Goal: Task Accomplishment & Management: Use online tool/utility

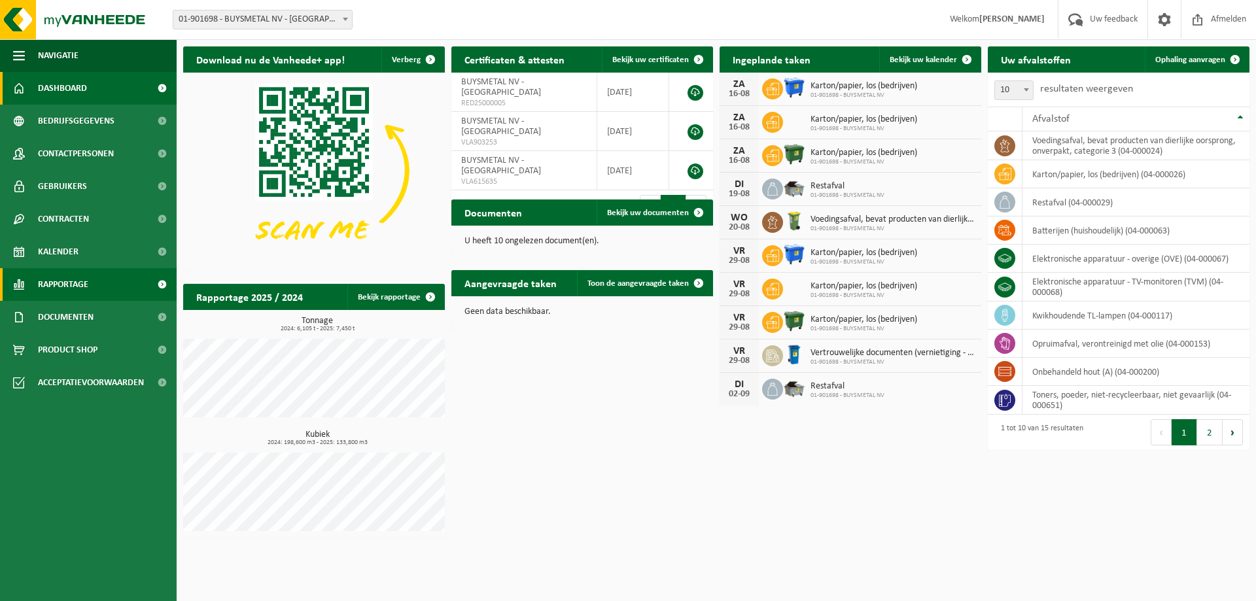
click at [70, 281] on span "Rapportage" at bounding box center [63, 284] width 50 height 33
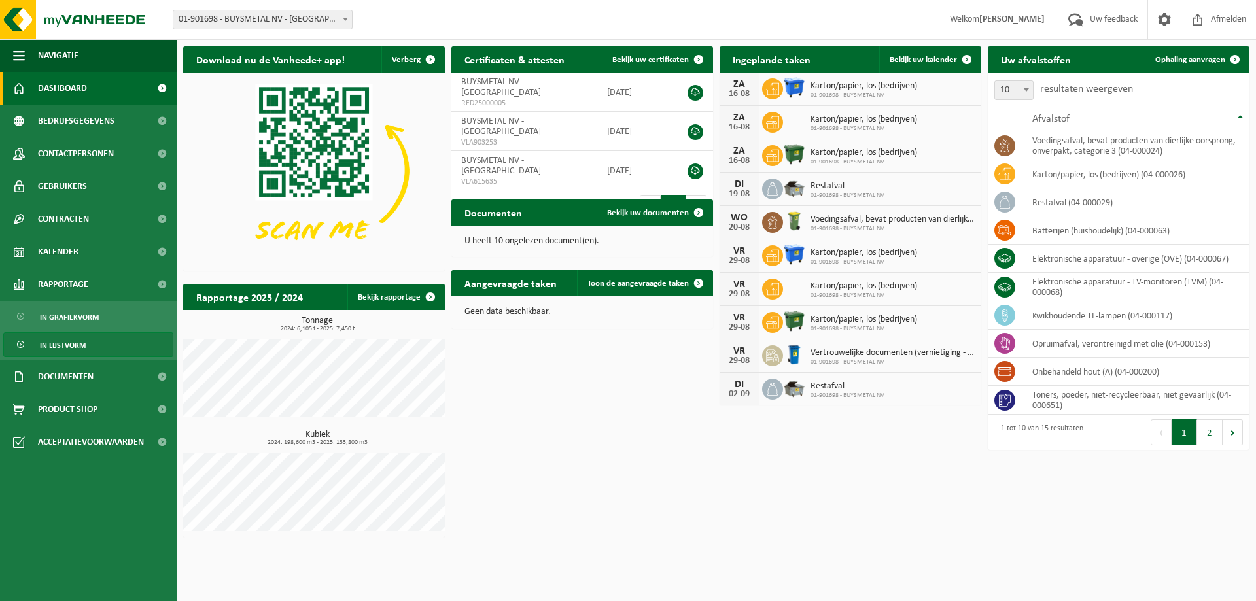
click at [67, 339] on span "In lijstvorm" at bounding box center [63, 345] width 46 height 25
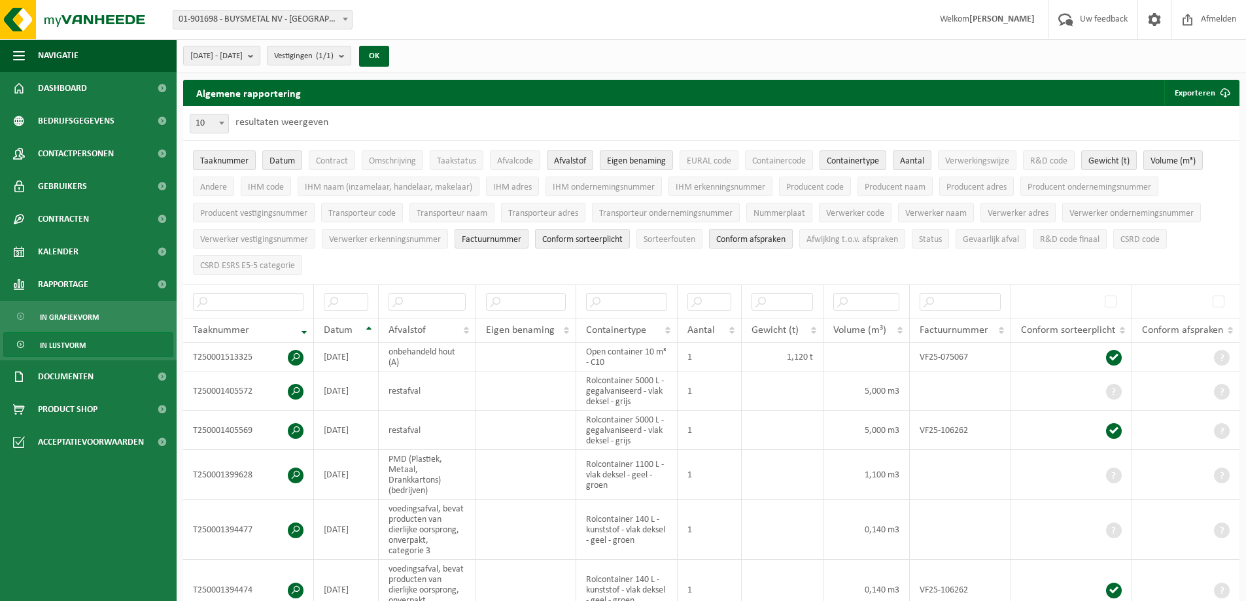
click at [751, 238] on span "Conform afspraken" at bounding box center [750, 240] width 69 height 10
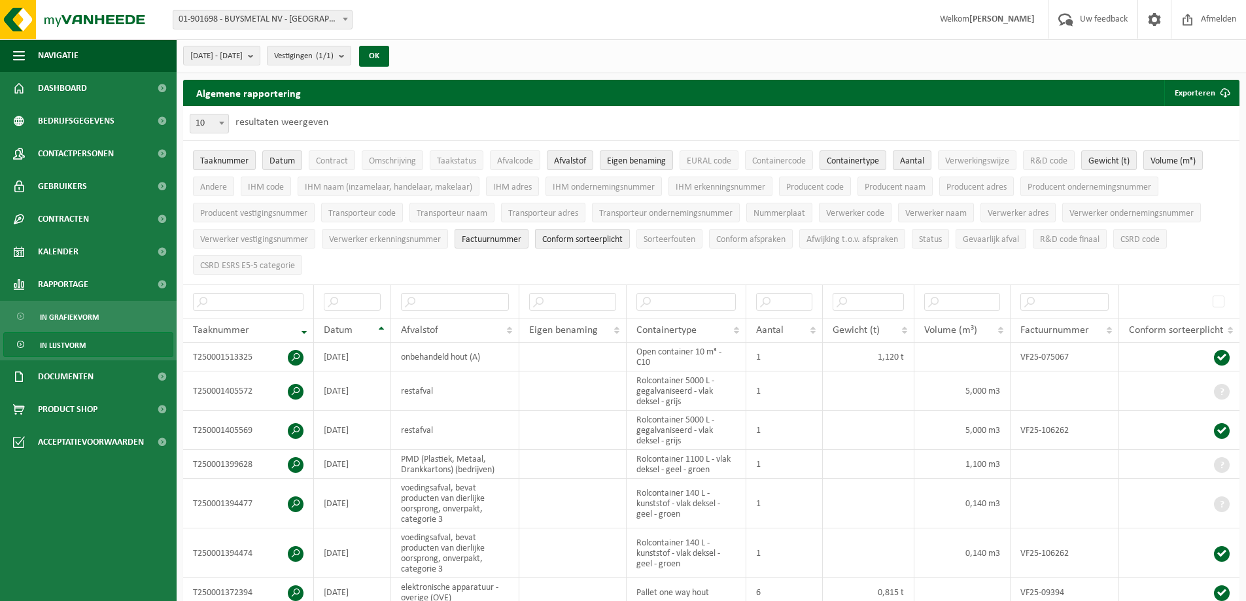
click at [590, 239] on span "Conform sorteerplicht" at bounding box center [582, 240] width 80 height 10
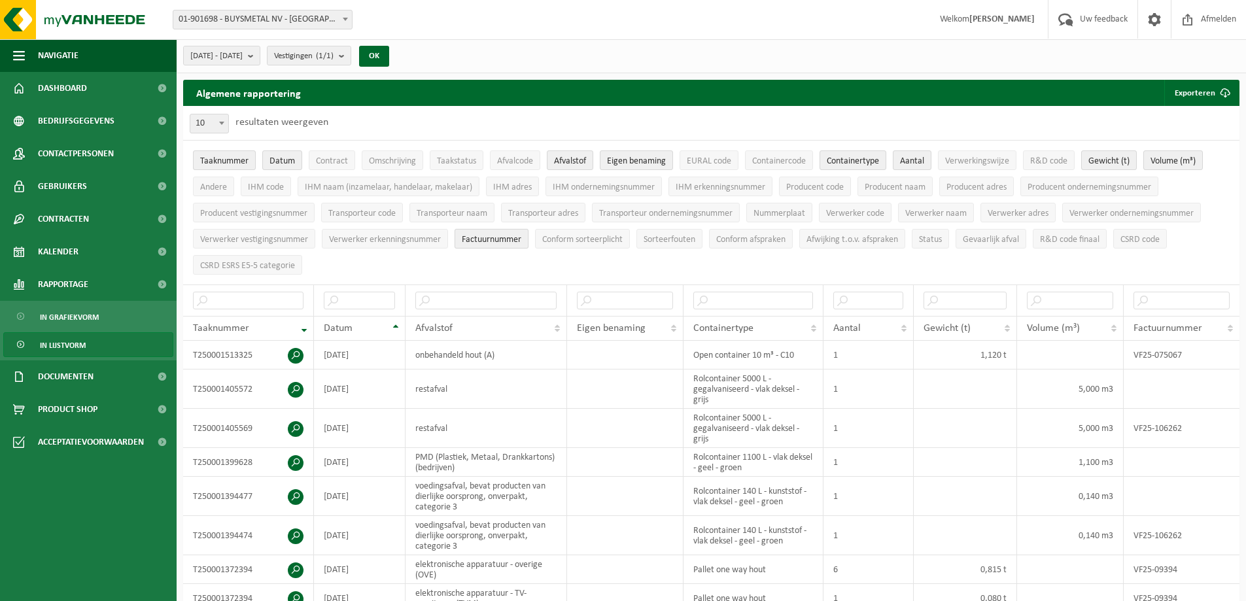
click at [498, 239] on span "Factuurnummer" at bounding box center [492, 240] width 60 height 10
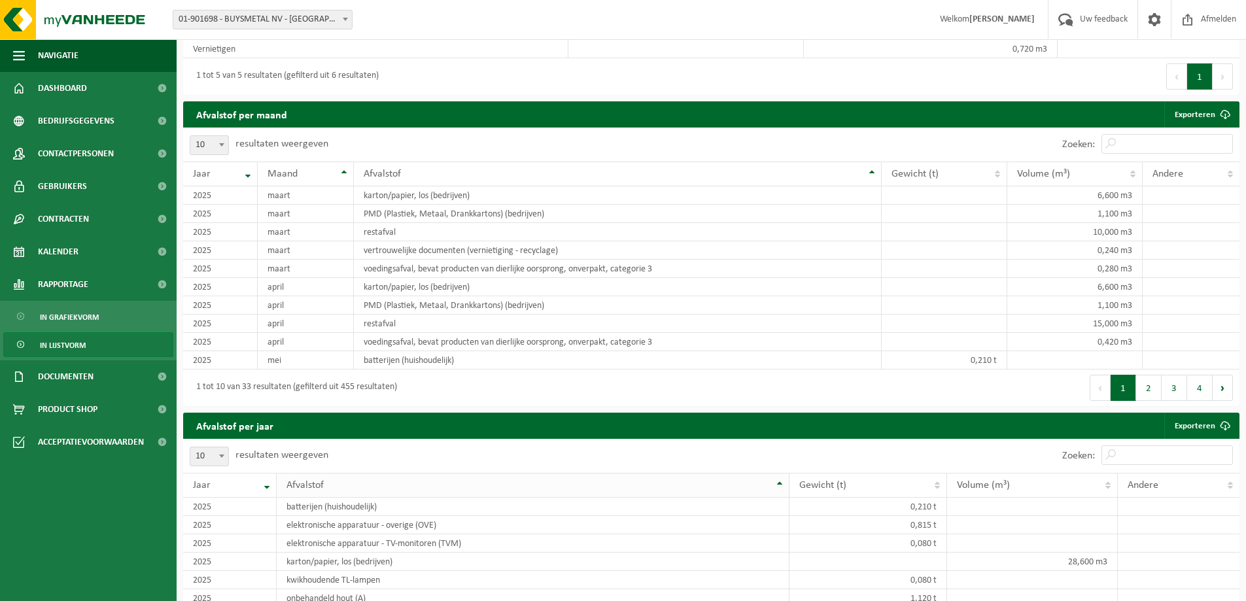
scroll to position [785, 0]
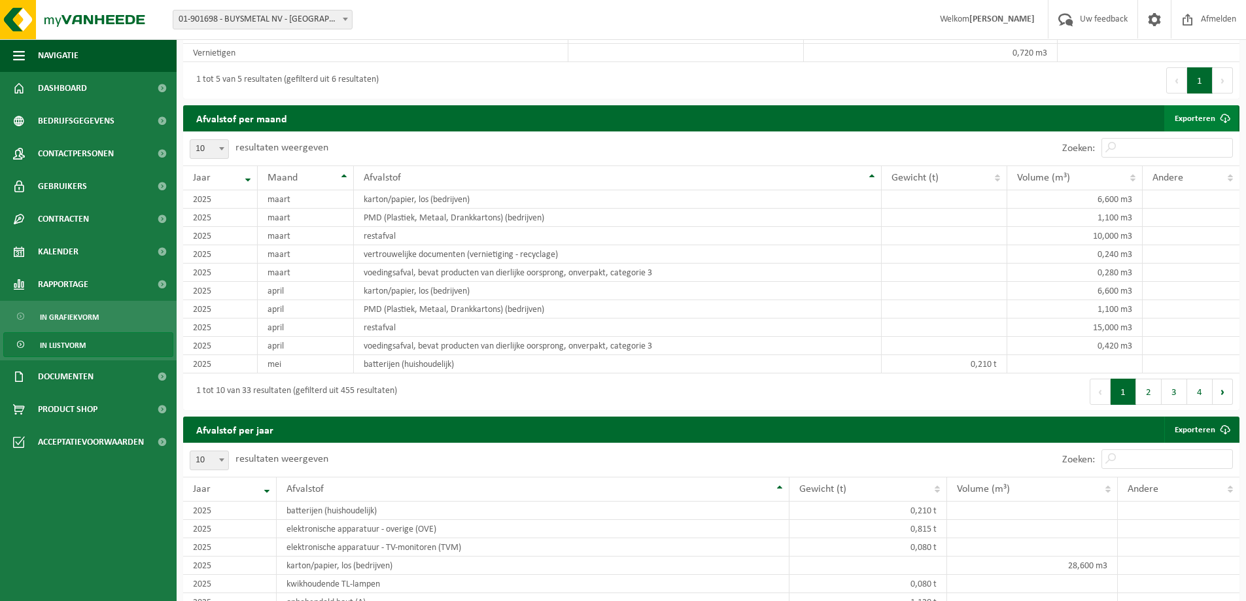
click at [1221, 114] on span at bounding box center [1225, 118] width 26 height 26
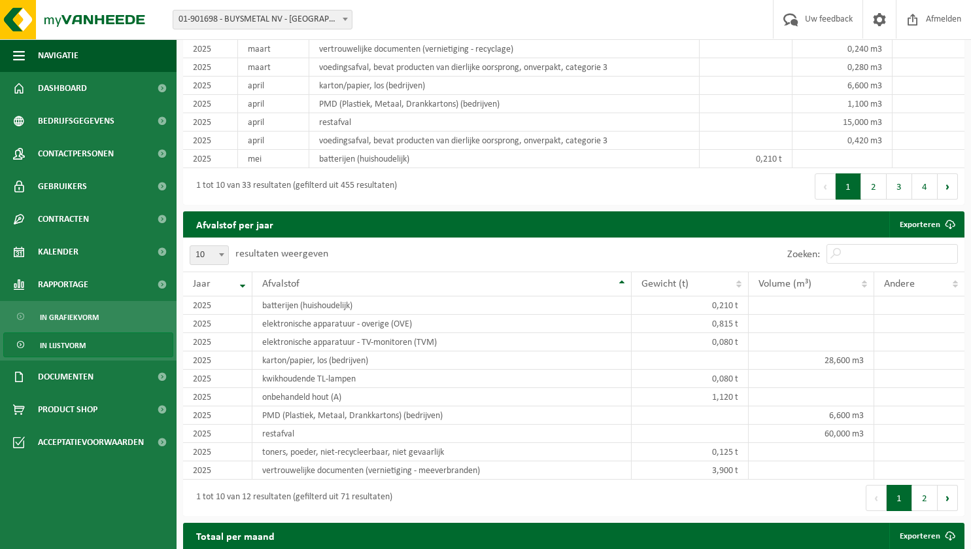
scroll to position [1116, 0]
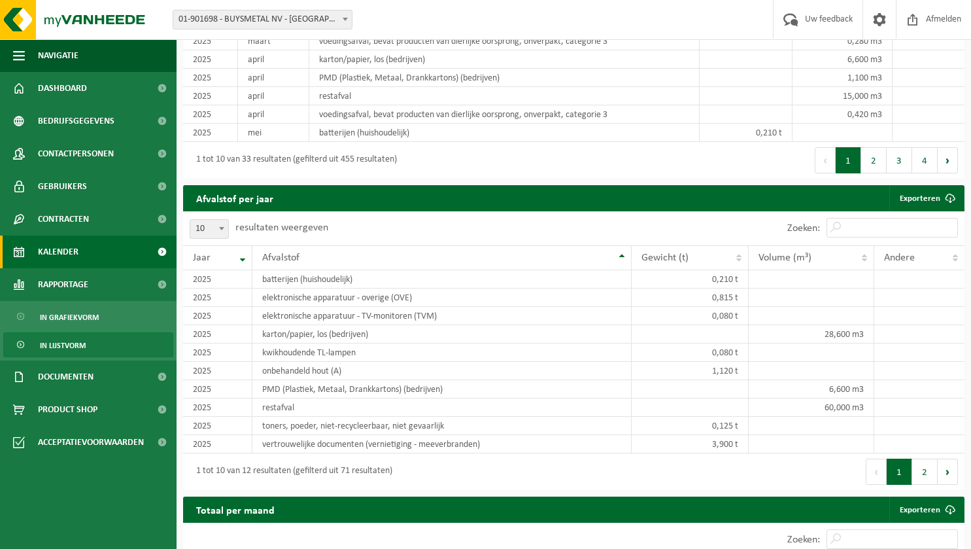
click at [68, 252] on span "Kalender" at bounding box center [58, 251] width 41 height 33
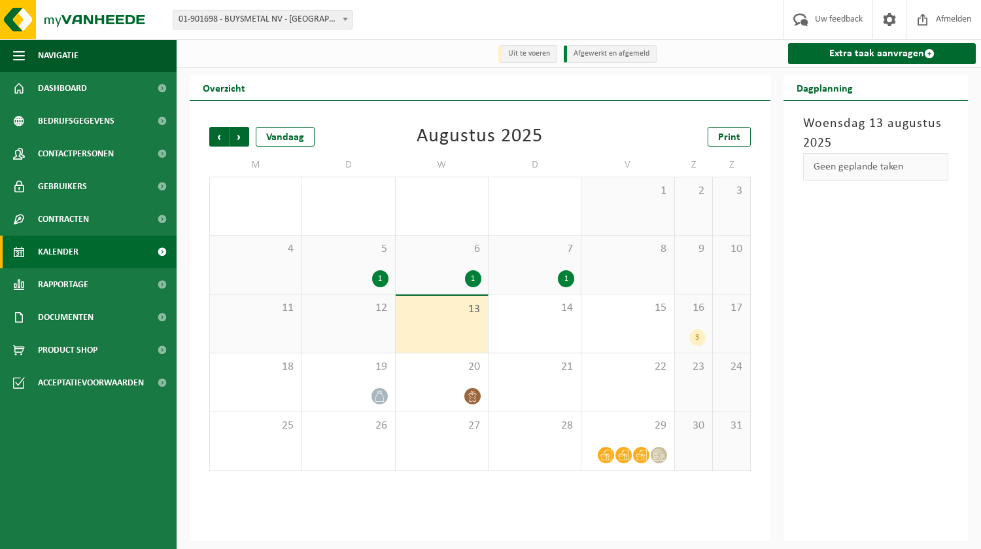
click at [64, 220] on span "Contracten" at bounding box center [63, 219] width 51 height 33
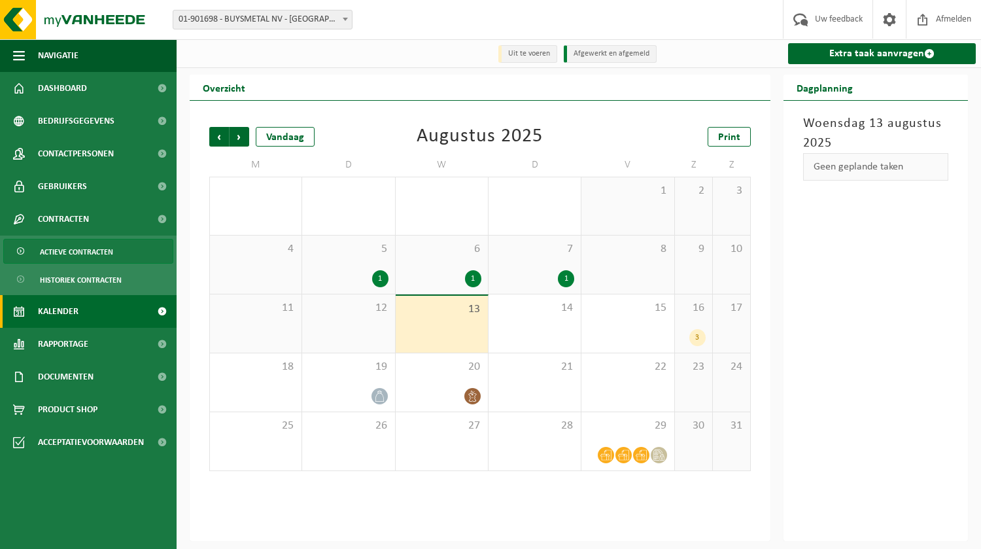
click at [72, 250] on span "Actieve contracten" at bounding box center [76, 251] width 73 height 25
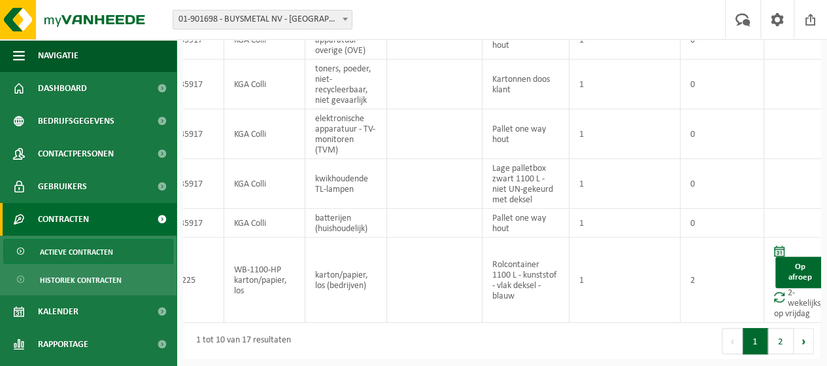
scroll to position [0, 64]
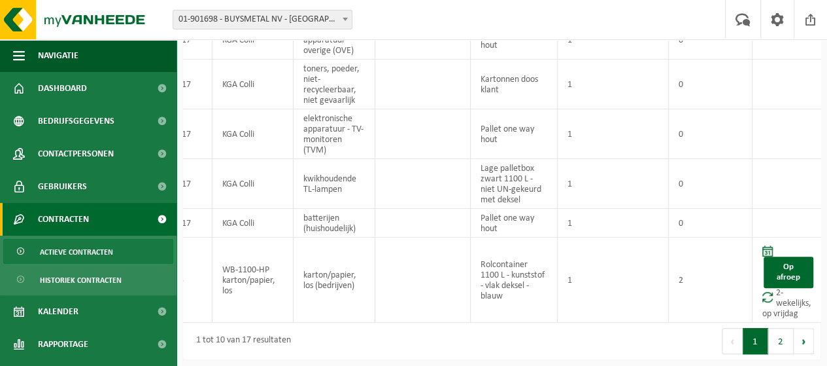
click at [827, 184] on div "Contracten Even geduld. Door de grote hoeveelheid gegevens duurt het laden even…" at bounding box center [502, 67] width 651 height 598
click at [784, 337] on button "2" at bounding box center [782, 341] width 26 height 26
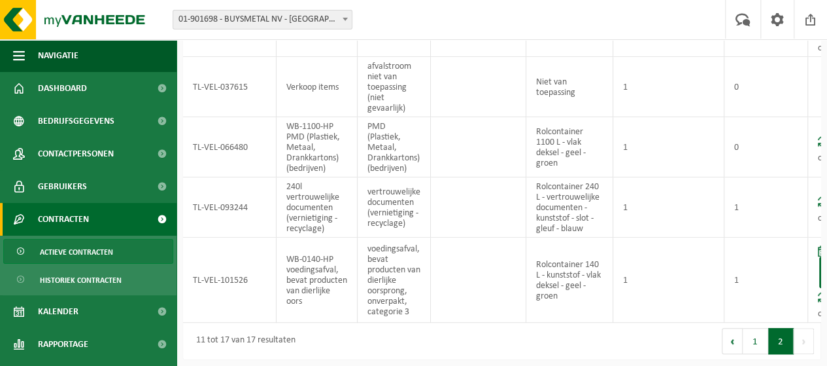
scroll to position [18, 0]
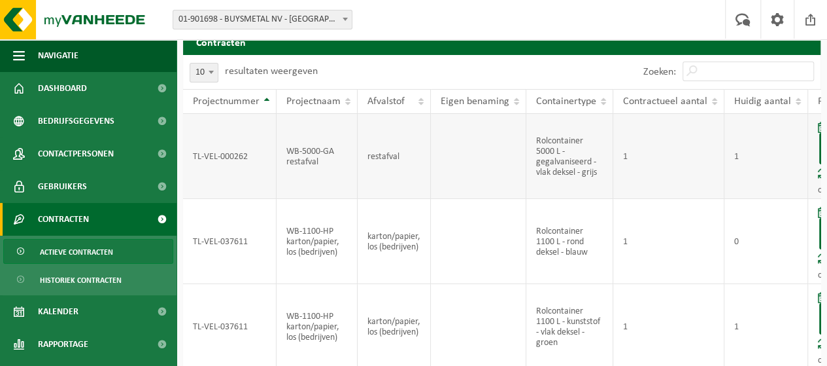
click at [691, 187] on td "1" at bounding box center [669, 156] width 111 height 85
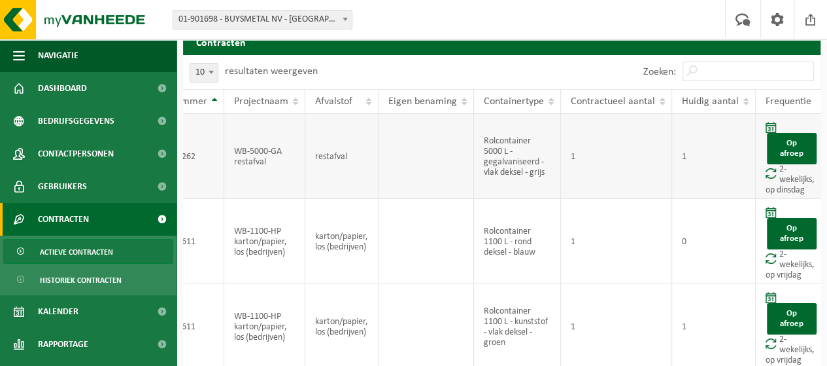
scroll to position [0, 56]
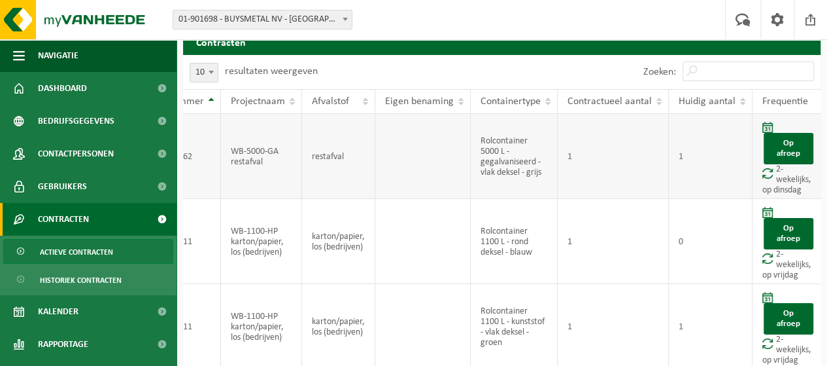
click at [691, 187] on td "1" at bounding box center [711, 156] width 84 height 85
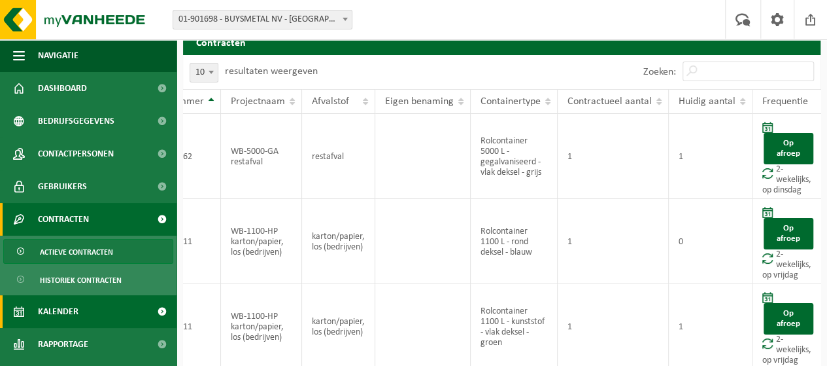
click at [71, 319] on span "Kalender" at bounding box center [58, 311] width 41 height 33
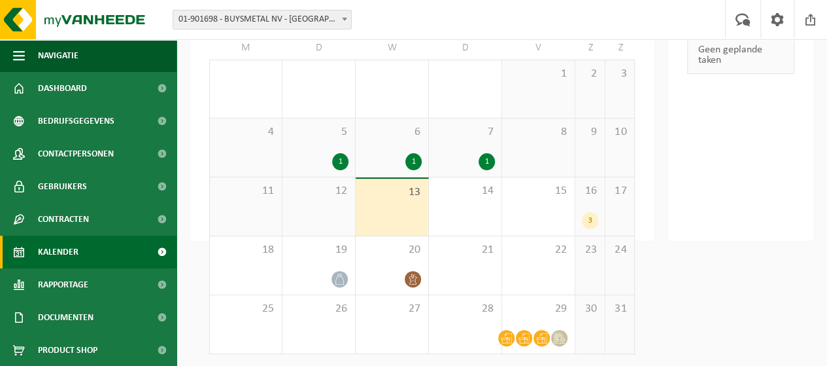
scroll to position [119, 0]
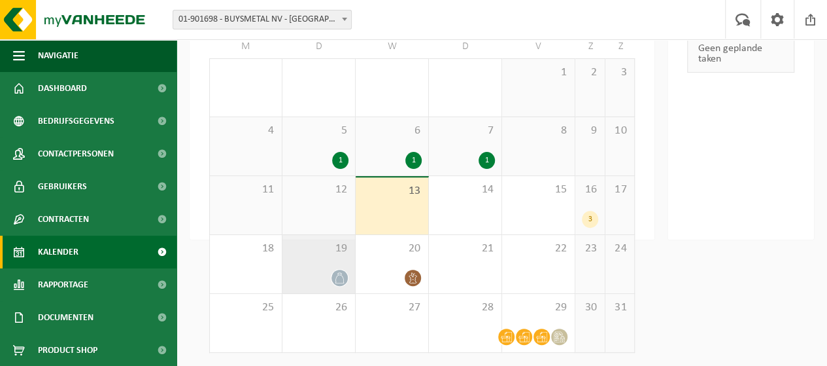
click at [326, 266] on div "19" at bounding box center [319, 264] width 73 height 58
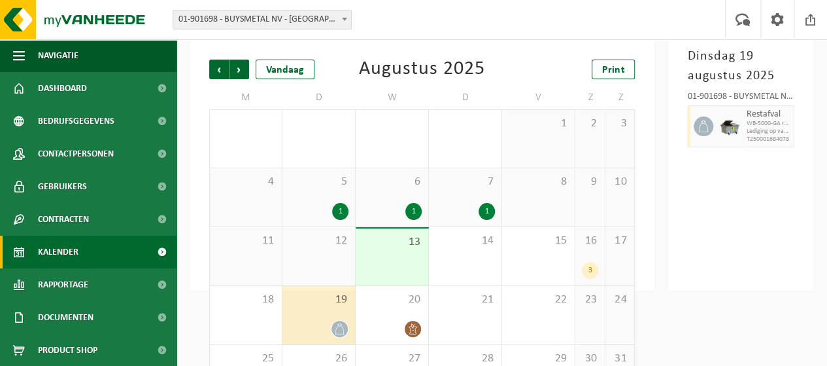
scroll to position [63, 0]
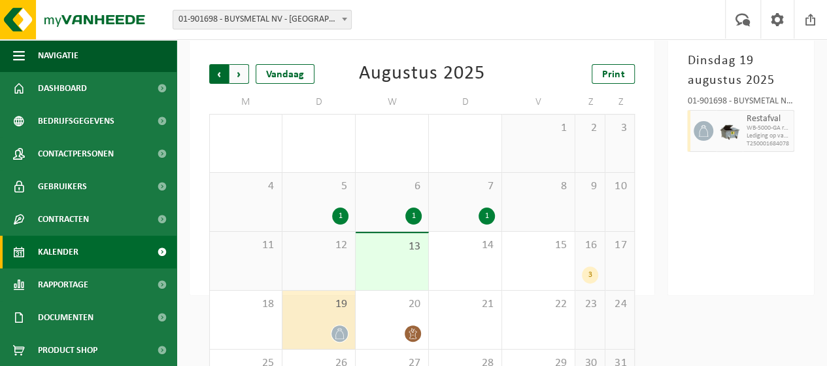
click at [242, 78] on span "Volgende" at bounding box center [240, 74] width 20 height 20
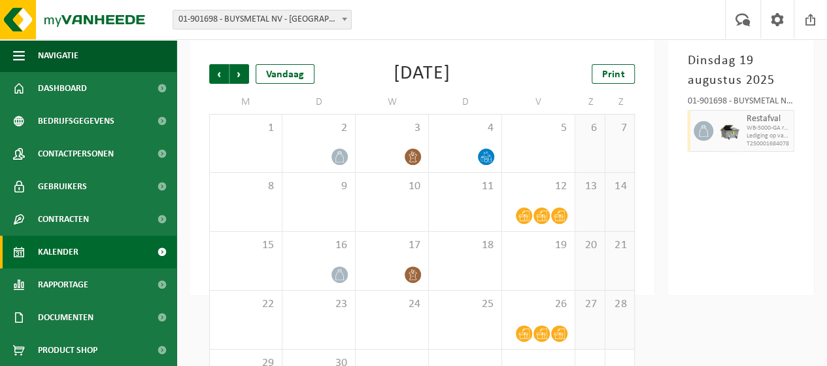
click at [602, 162] on div "6" at bounding box center [590, 143] width 29 height 58
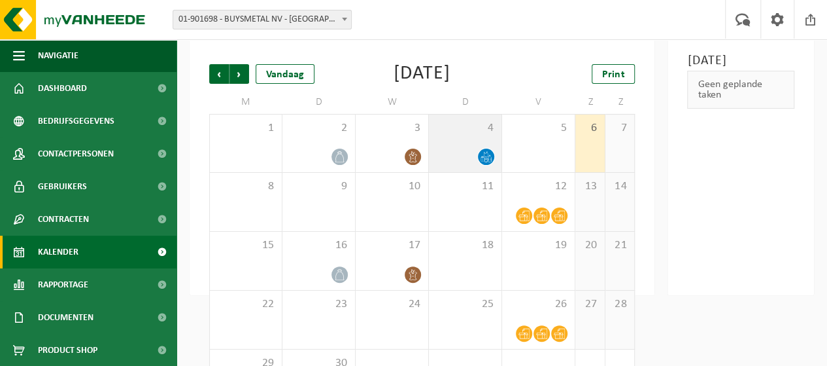
click at [484, 151] on span at bounding box center [486, 156] width 16 height 16
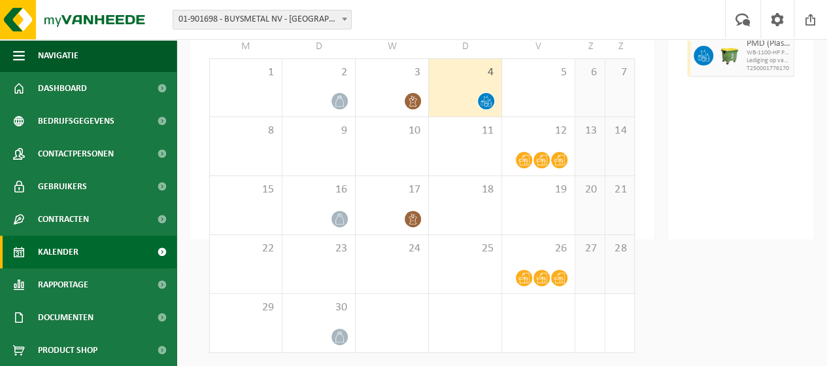
scroll to position [43, 0]
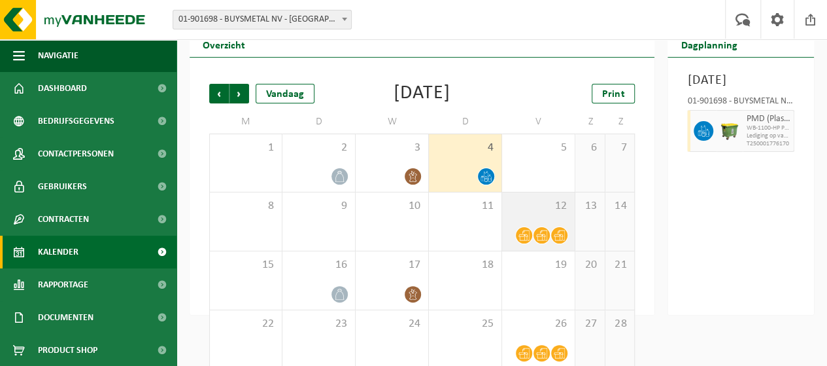
click at [544, 208] on span "12" at bounding box center [539, 206] width 60 height 14
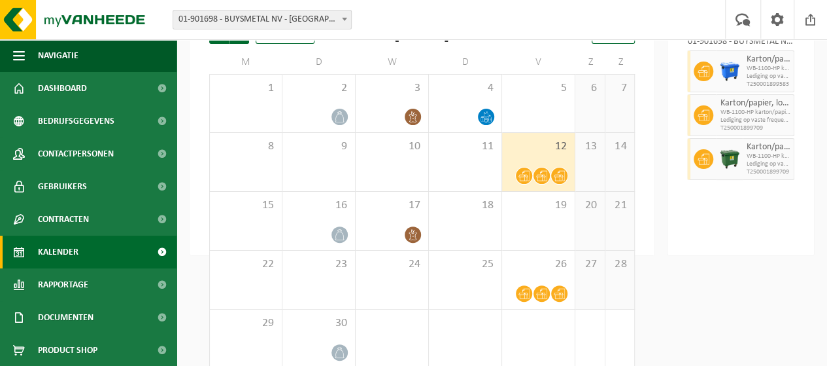
scroll to position [119, 0]
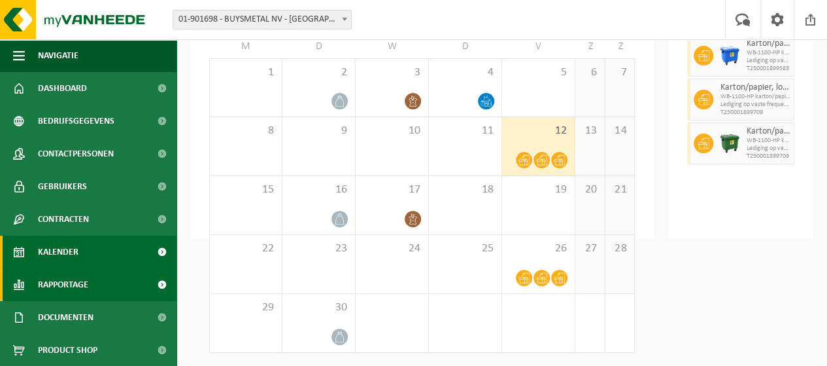
click at [69, 289] on span "Rapportage" at bounding box center [63, 284] width 50 height 33
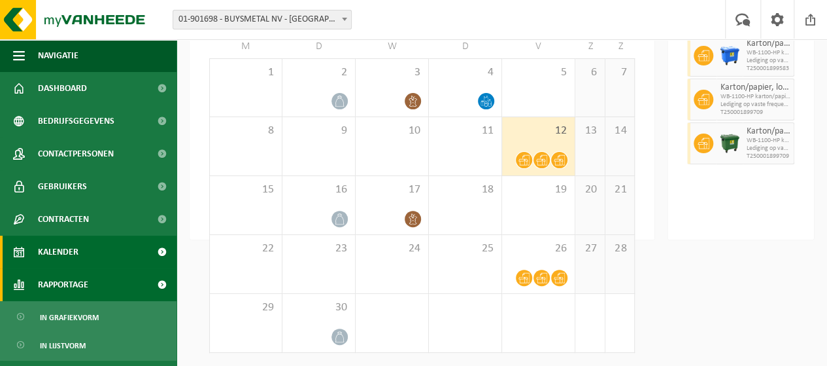
click at [63, 283] on span "Rapportage" at bounding box center [63, 284] width 50 height 33
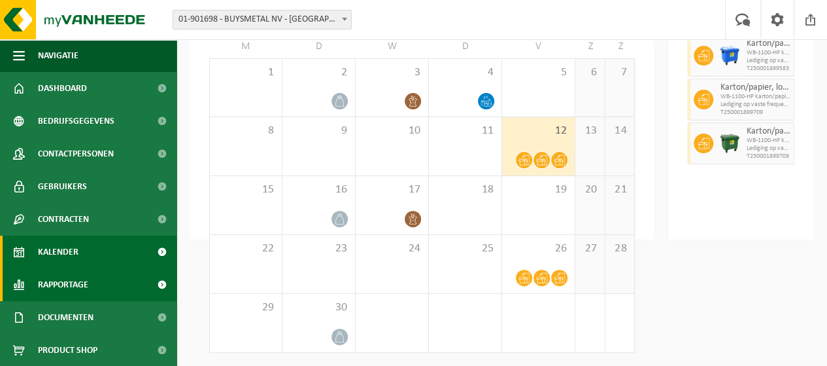
click at [63, 283] on span "Rapportage" at bounding box center [63, 284] width 50 height 33
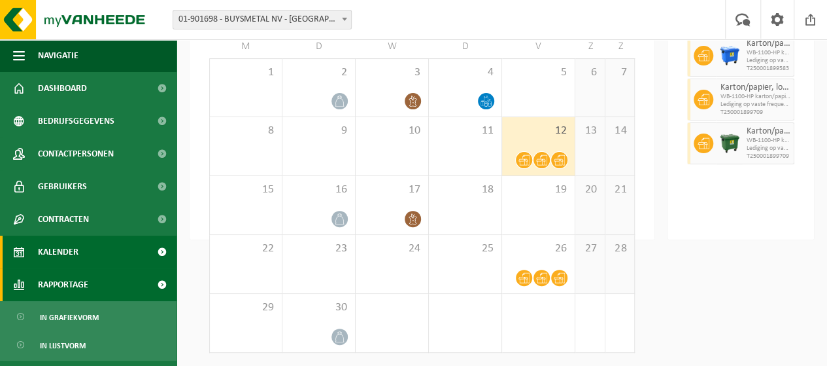
click at [63, 283] on span "Rapportage" at bounding box center [63, 284] width 50 height 33
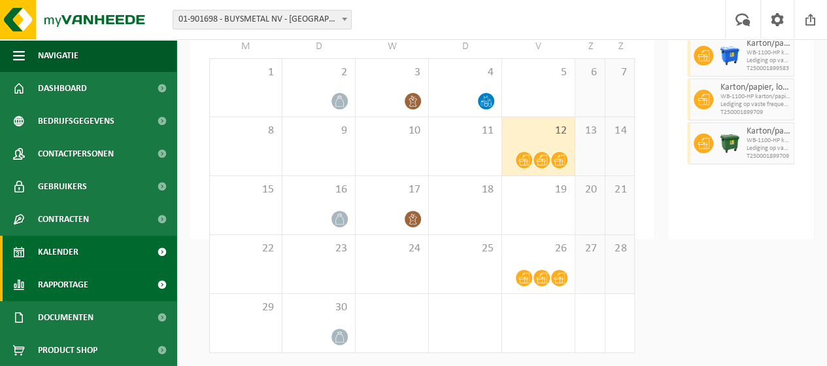
click at [63, 283] on span "Rapportage" at bounding box center [63, 284] width 50 height 33
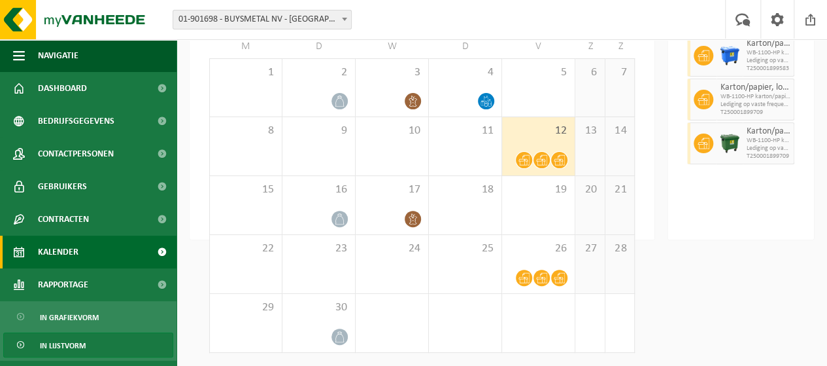
click at [69, 344] on span "In lijstvorm" at bounding box center [63, 345] width 46 height 25
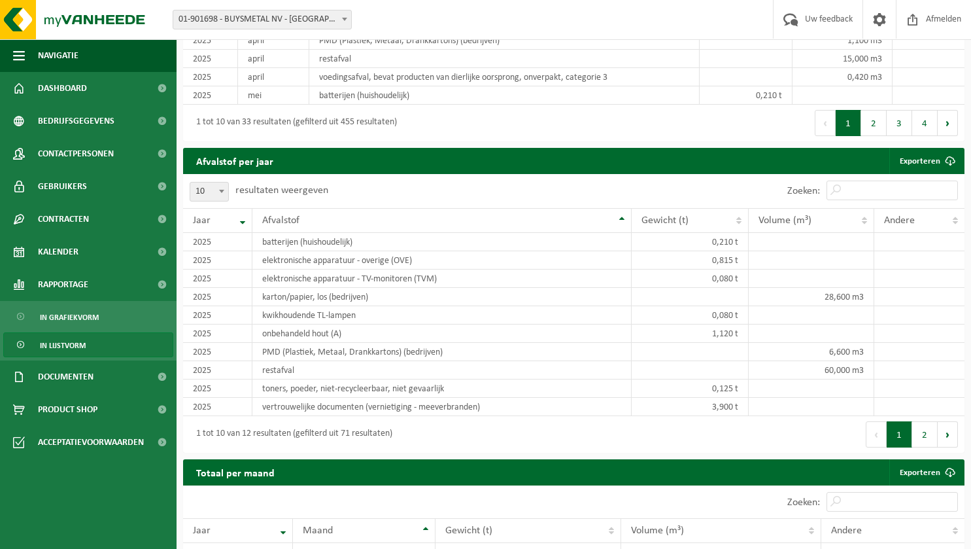
scroll to position [1325, 0]
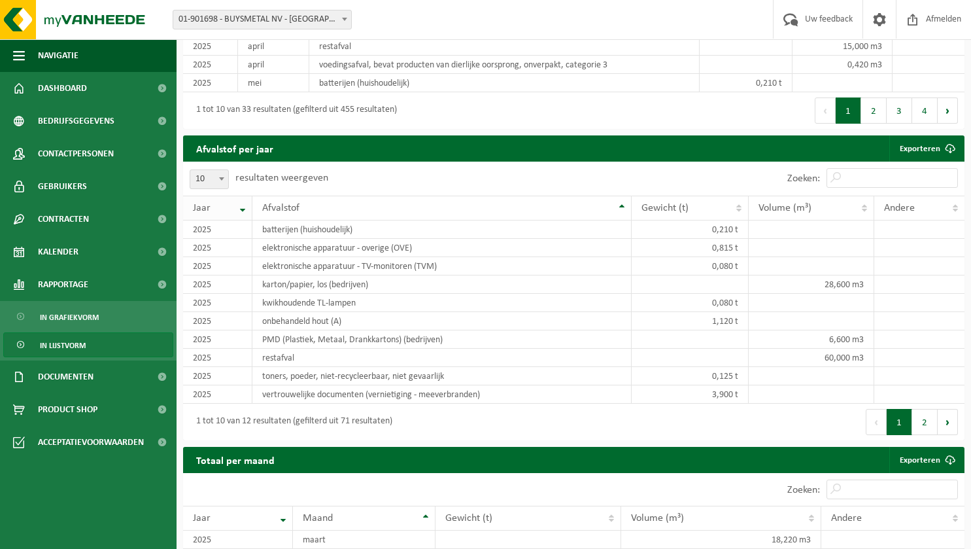
click at [241, 210] on th "Jaar" at bounding box center [217, 208] width 69 height 25
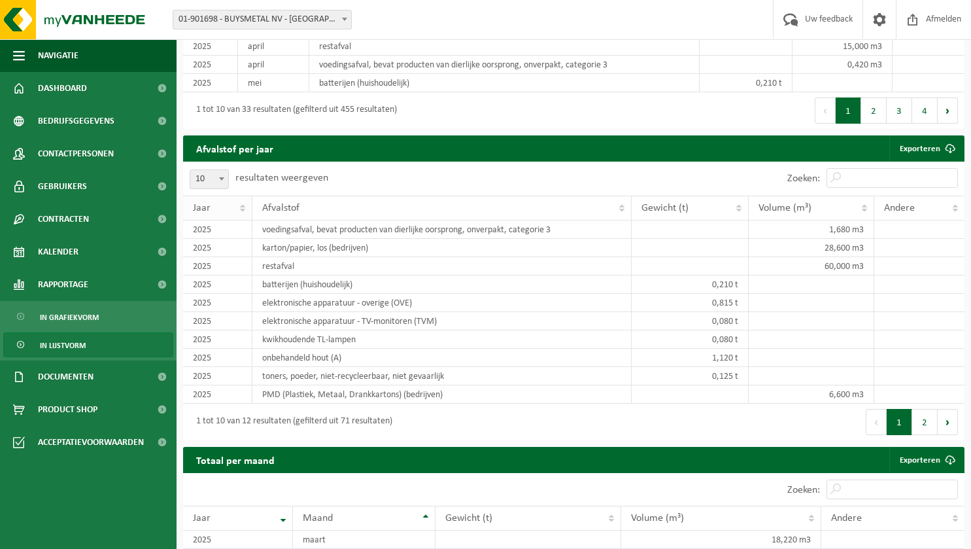
click at [241, 210] on th "Jaar" at bounding box center [217, 208] width 69 height 25
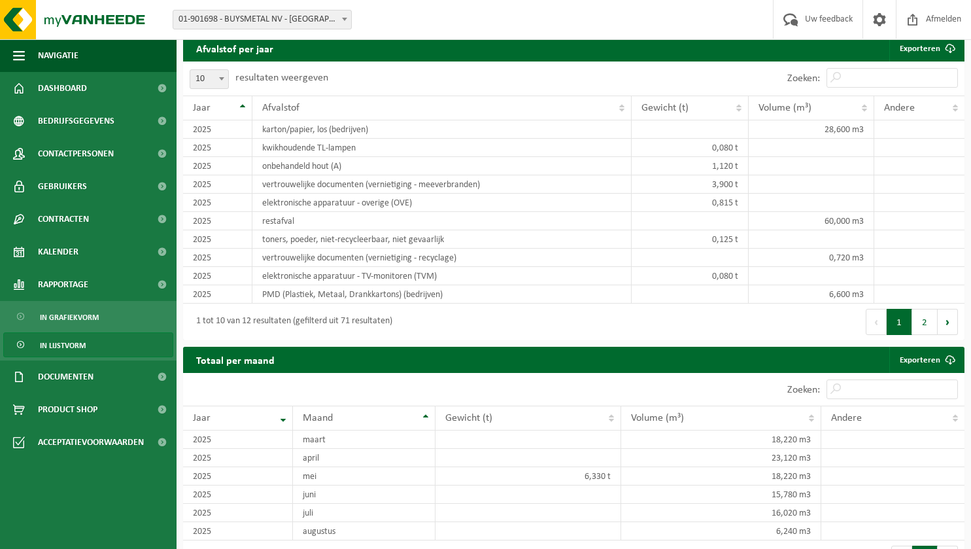
scroll to position [1417, 0]
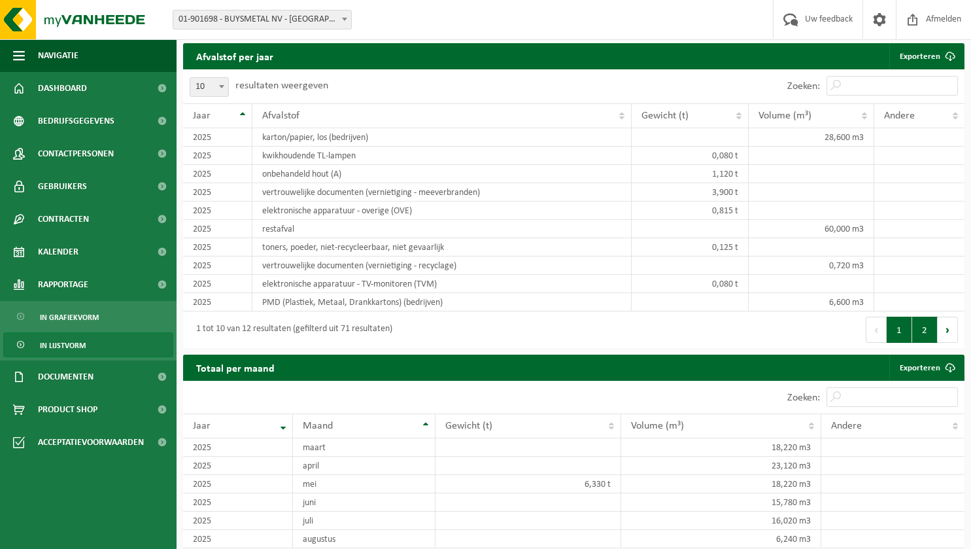
click at [827, 332] on button "2" at bounding box center [925, 330] width 26 height 26
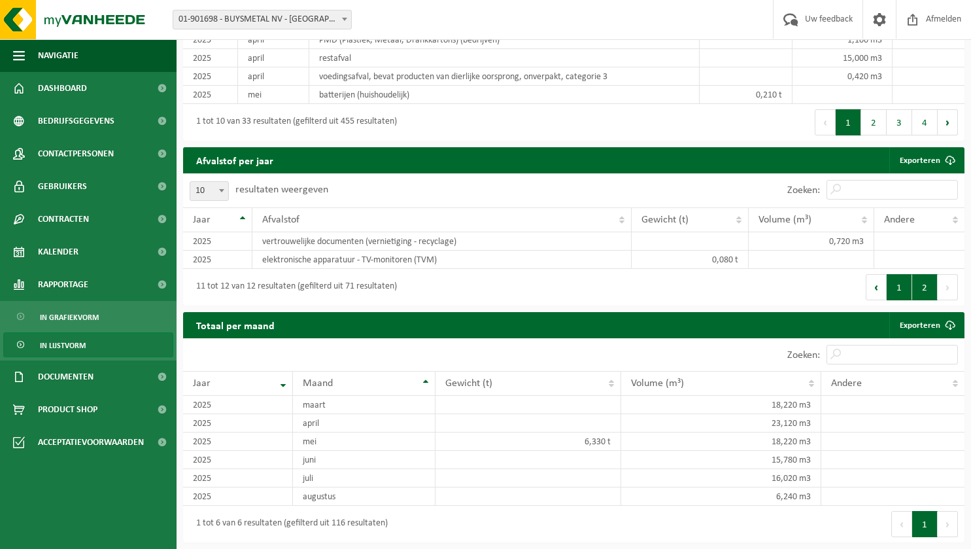
click at [827, 295] on button "1" at bounding box center [900, 287] width 26 height 26
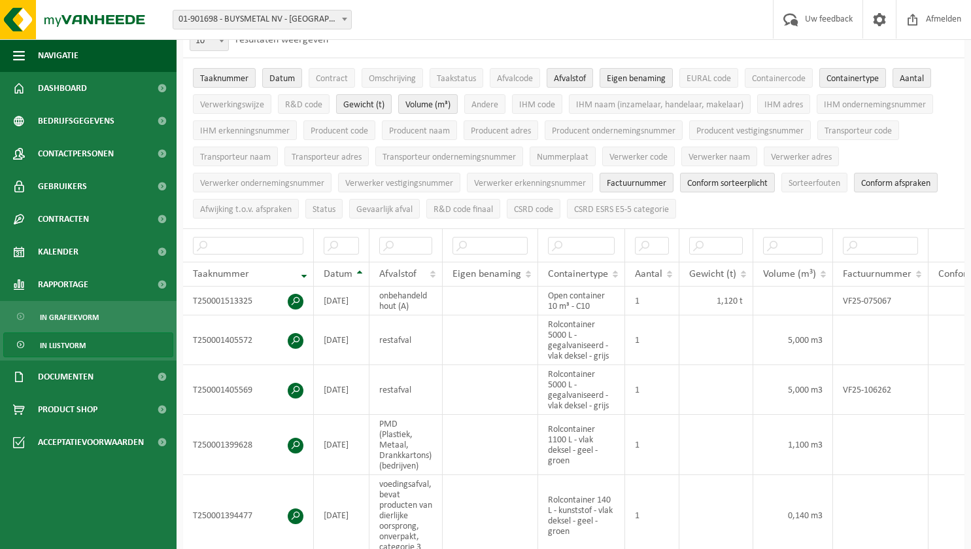
scroll to position [0, 0]
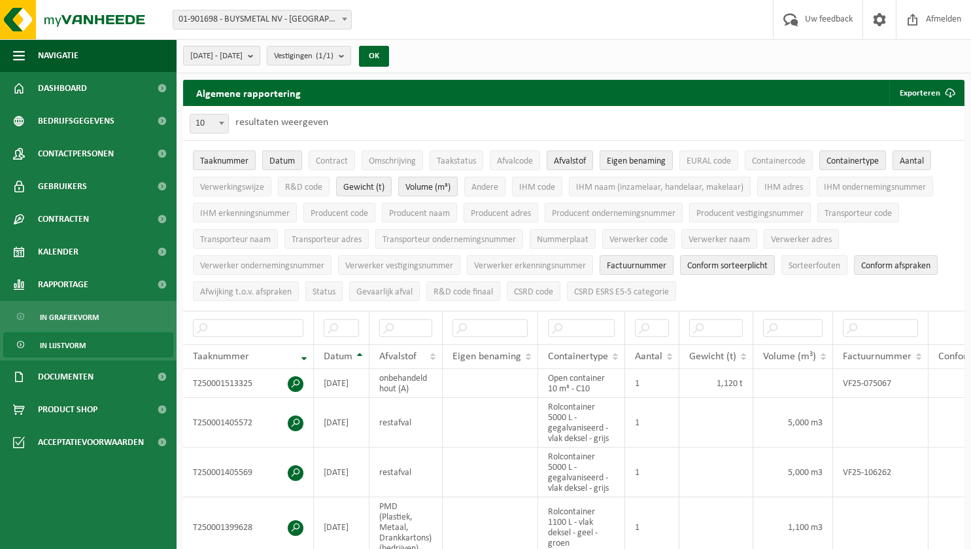
click at [260, 55] on b "submit" at bounding box center [254, 55] width 12 height 18
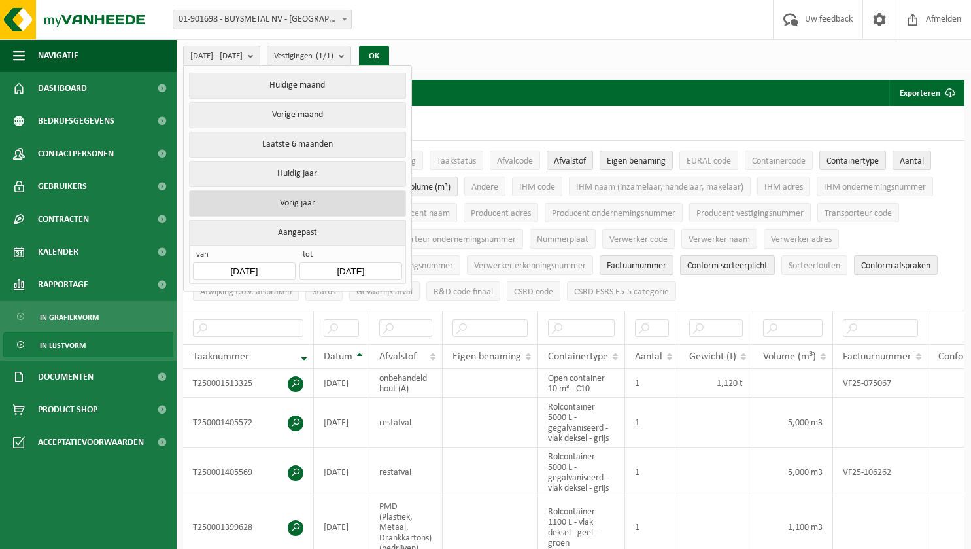
click at [266, 195] on button "Vorig jaar" at bounding box center [297, 203] width 217 height 26
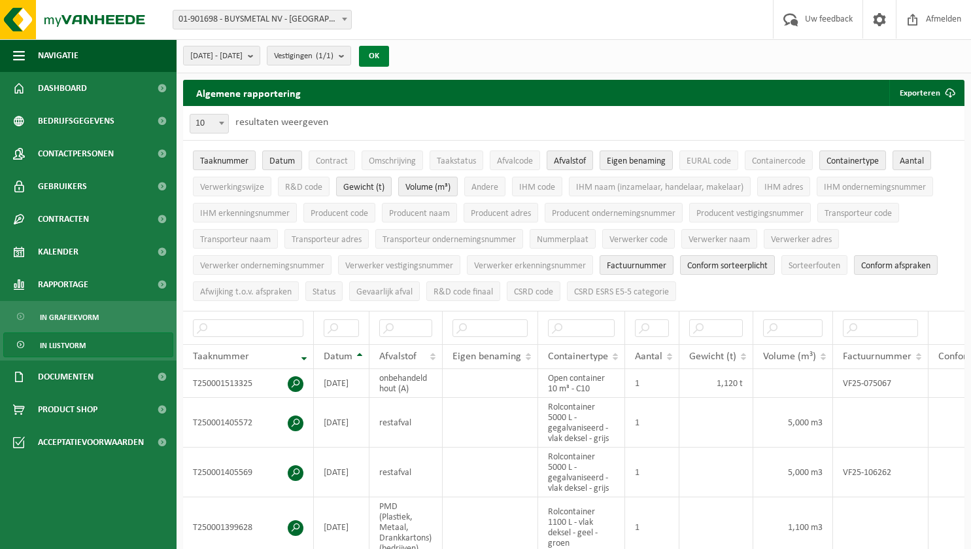
click at [389, 56] on button "OK" at bounding box center [374, 56] width 30 height 21
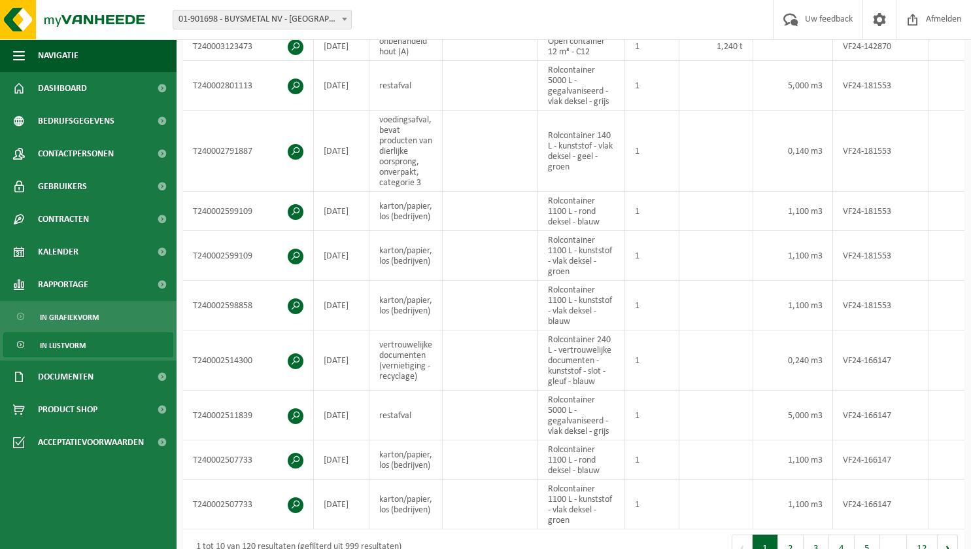
scroll to position [124, 0]
